Goal: Task Accomplishment & Management: Complete application form

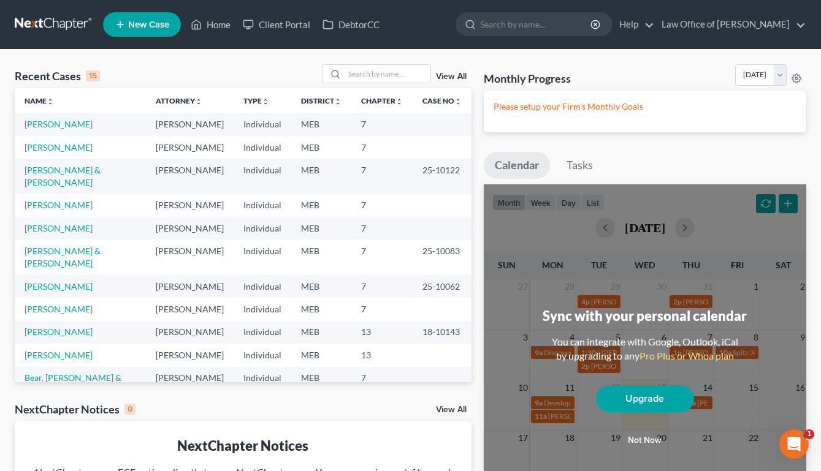
click at [141, 20] on span "New Case" at bounding box center [148, 24] width 41 height 9
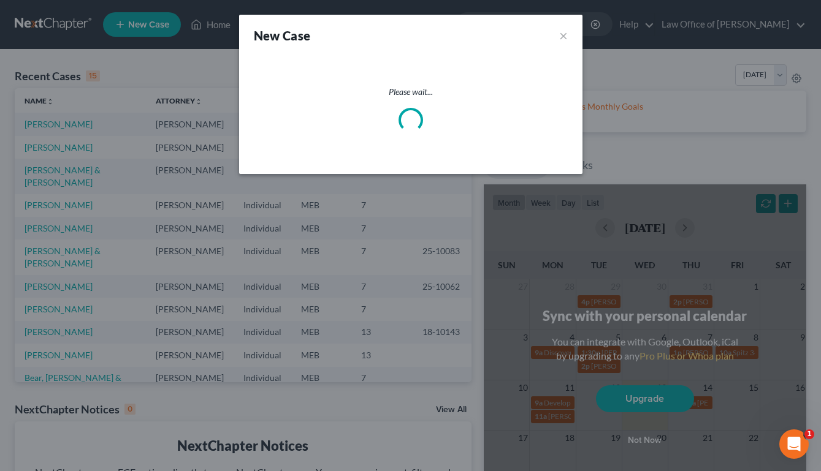
select select "37"
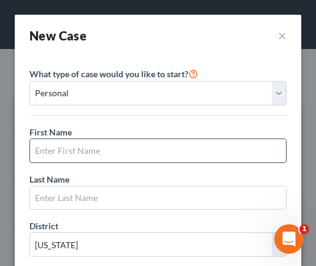
click at [161, 145] on input "text" at bounding box center [158, 150] width 256 height 23
type input "Hunter"
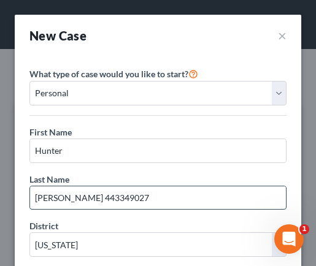
drag, startPoint x: 71, startPoint y: 199, endPoint x: 119, endPoint y: 201, distance: 47.8
click at [119, 201] on input "[PERSON_NAME] 443349027" at bounding box center [158, 197] width 256 height 23
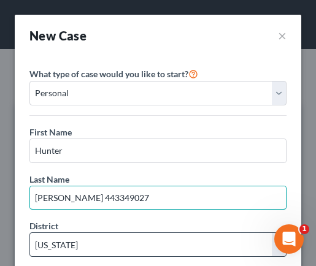
type input "[PERSON_NAME] 443349027"
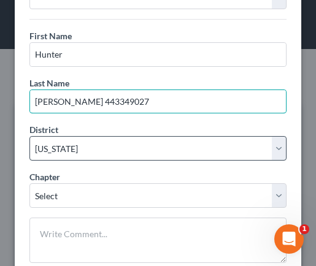
scroll to position [97, 0]
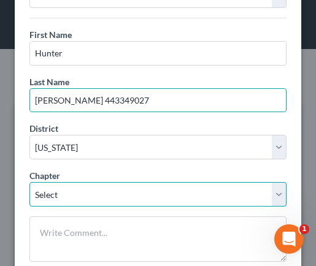
click at [104, 192] on select "Select 7 11 12 13" at bounding box center [157, 194] width 257 height 25
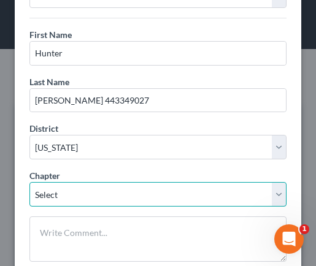
select select "0"
click at [29, 182] on select "Select 7 11 12 13" at bounding box center [157, 194] width 257 height 25
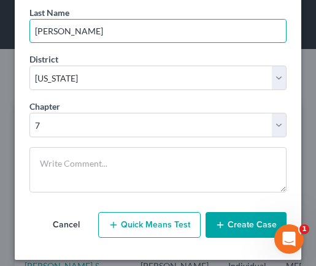
scroll to position [169, 0]
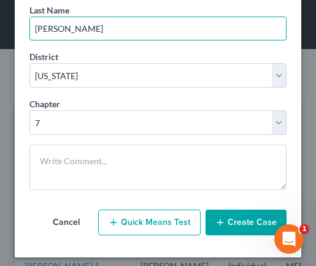
type input "[PERSON_NAME]"
click at [227, 219] on button "Create Case" at bounding box center [245, 223] width 81 height 26
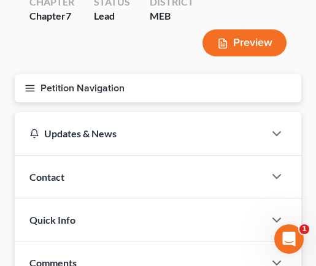
scroll to position [107, 0]
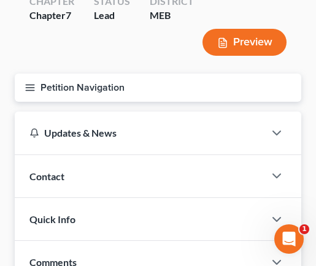
click at [192, 226] on div "Quick Info" at bounding box center [139, 219] width 249 height 42
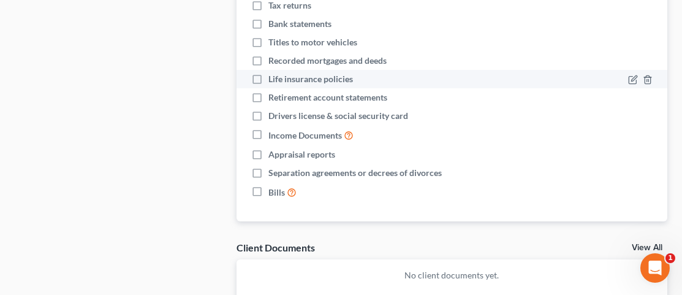
scroll to position [0, 0]
